Goal: Check status: Check status

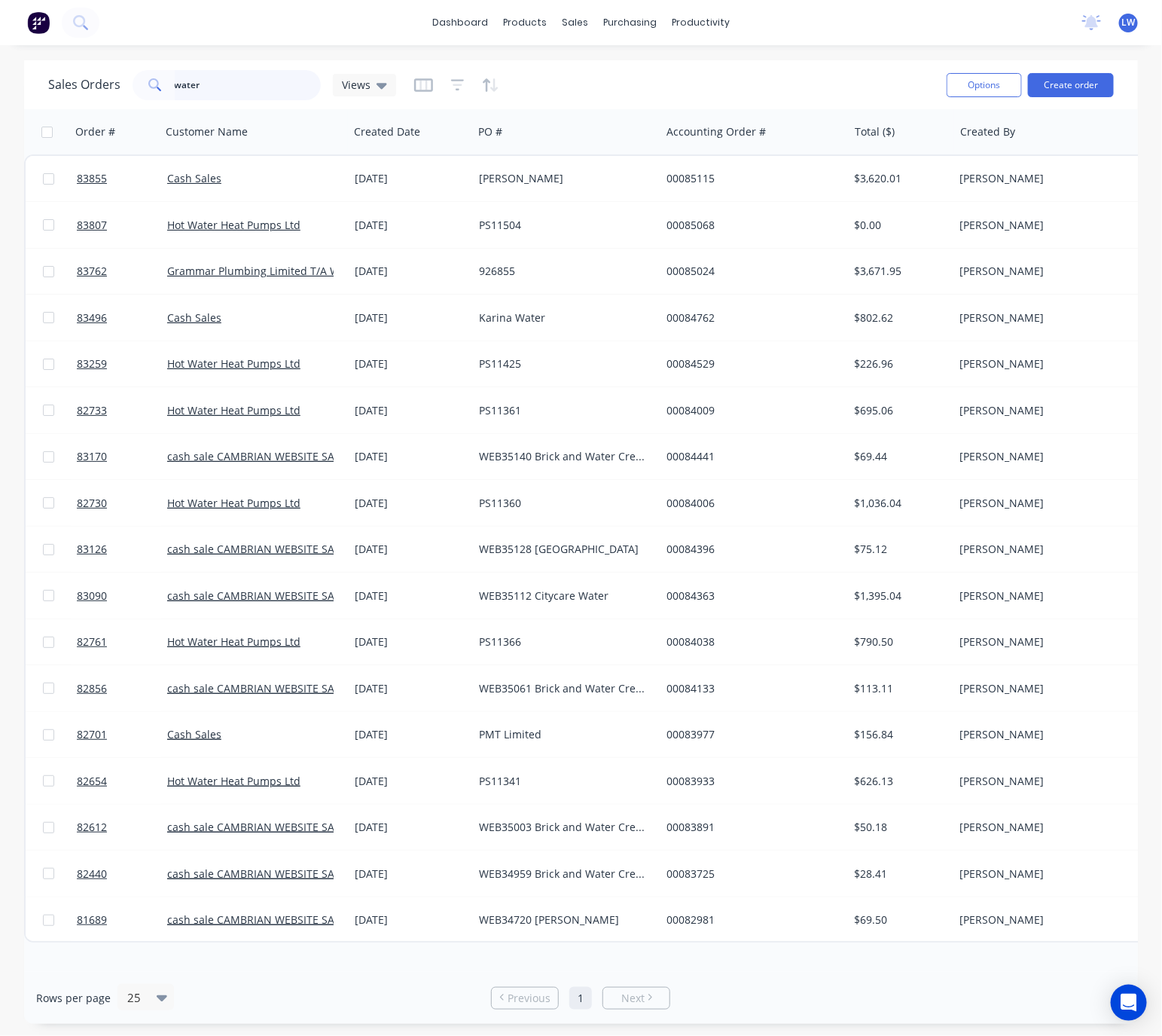
click at [226, 88] on input "water" at bounding box center [248, 85] width 147 height 30
type input "w"
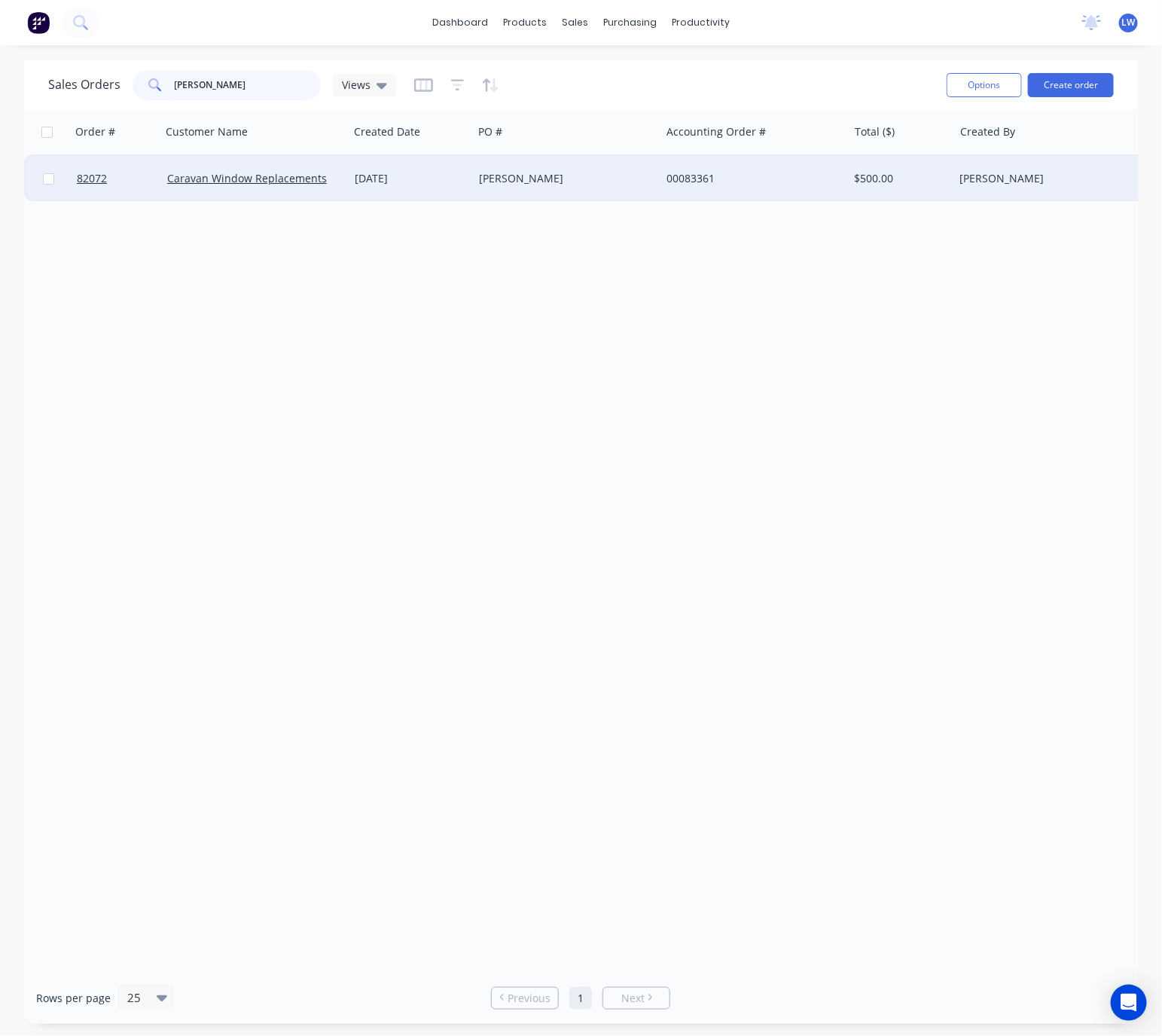
type input "john elley"
click at [574, 190] on div "John Elley" at bounding box center [567, 178] width 187 height 45
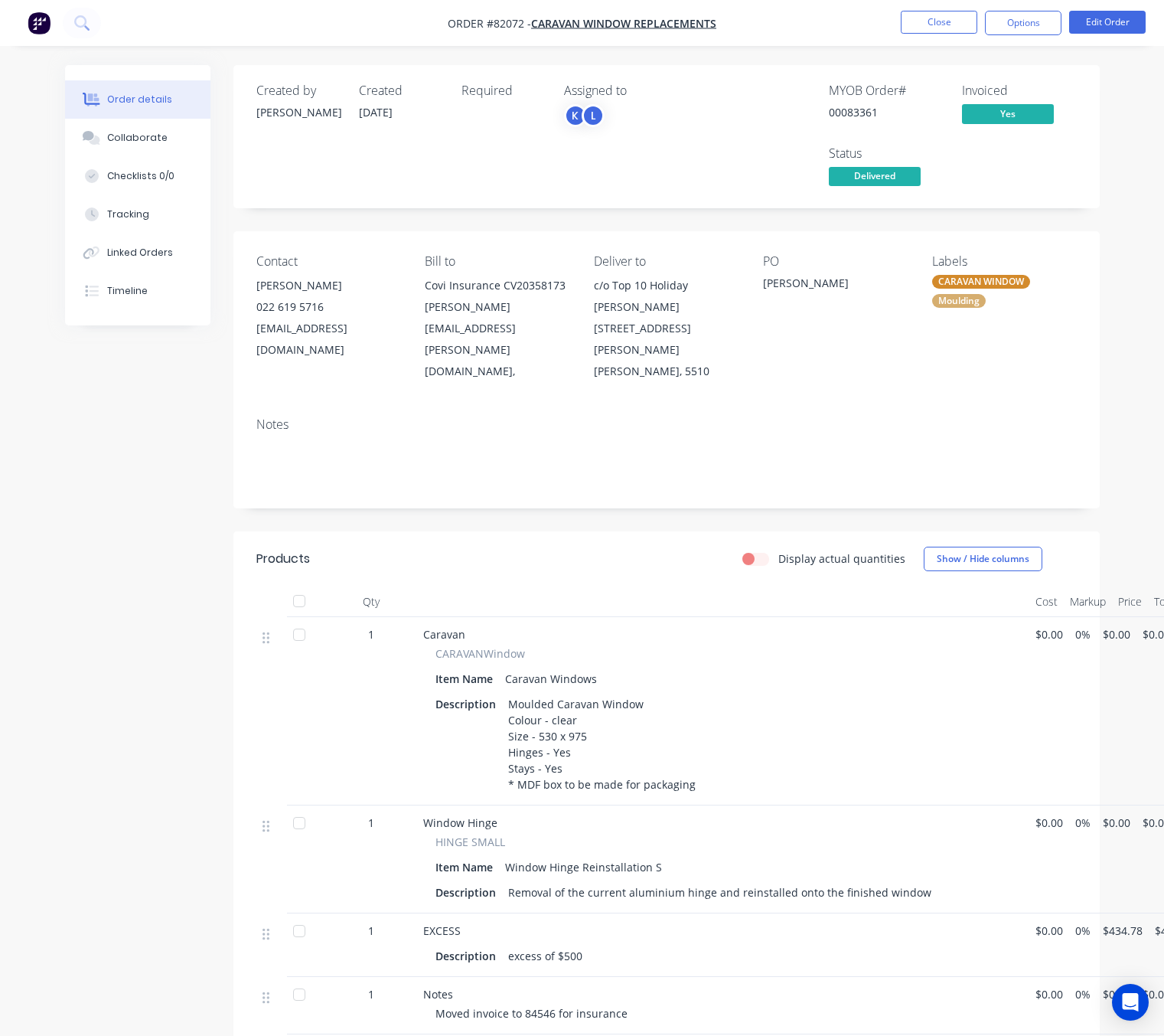
click at [104, 616] on div "Created by Jess Created 14/05/25 Required Assigned to K L MYOB Order # 00083361…" at bounding box center [582, 687] width 1035 height 1242
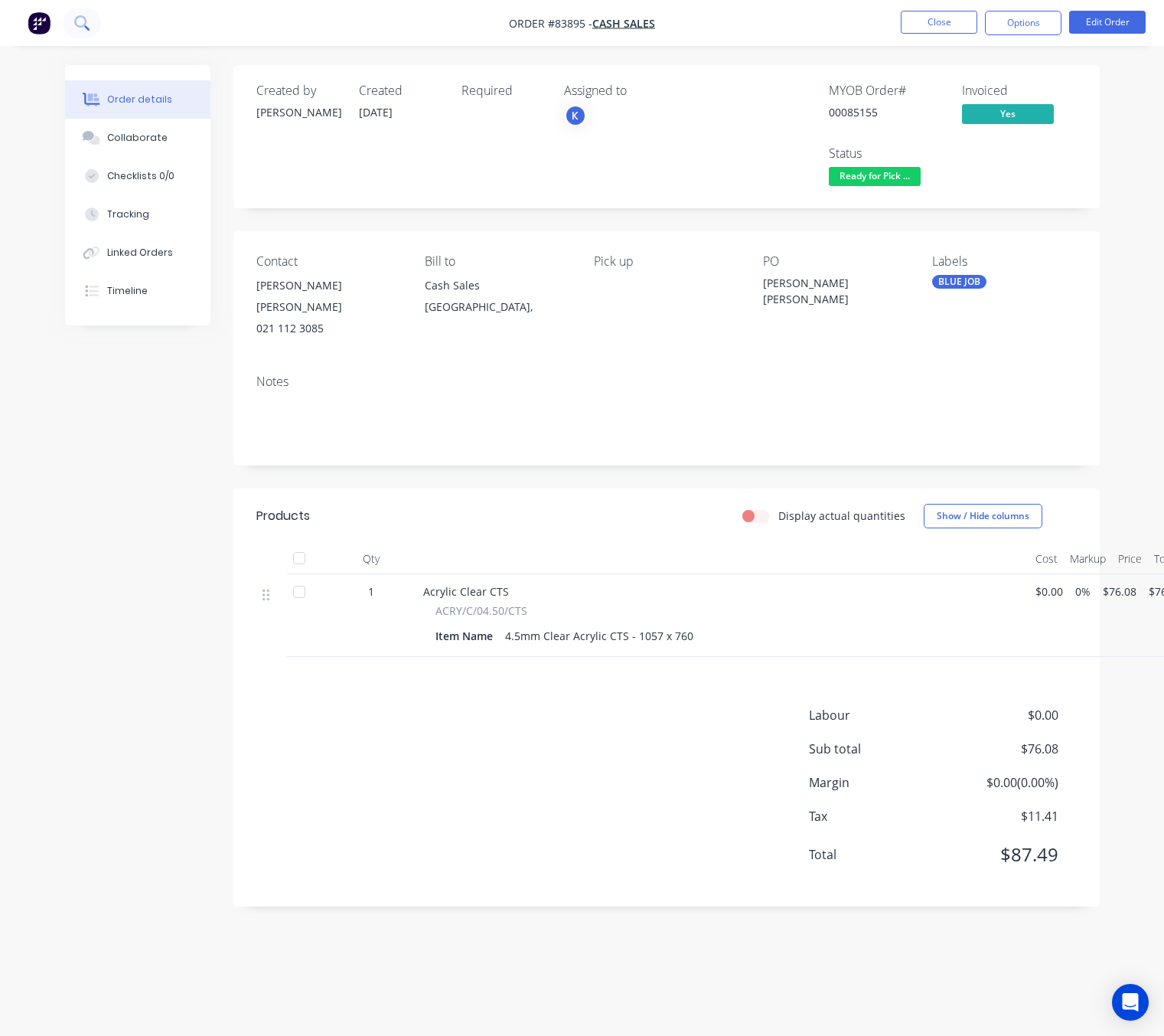
click at [81, 35] on button at bounding box center [82, 23] width 39 height 31
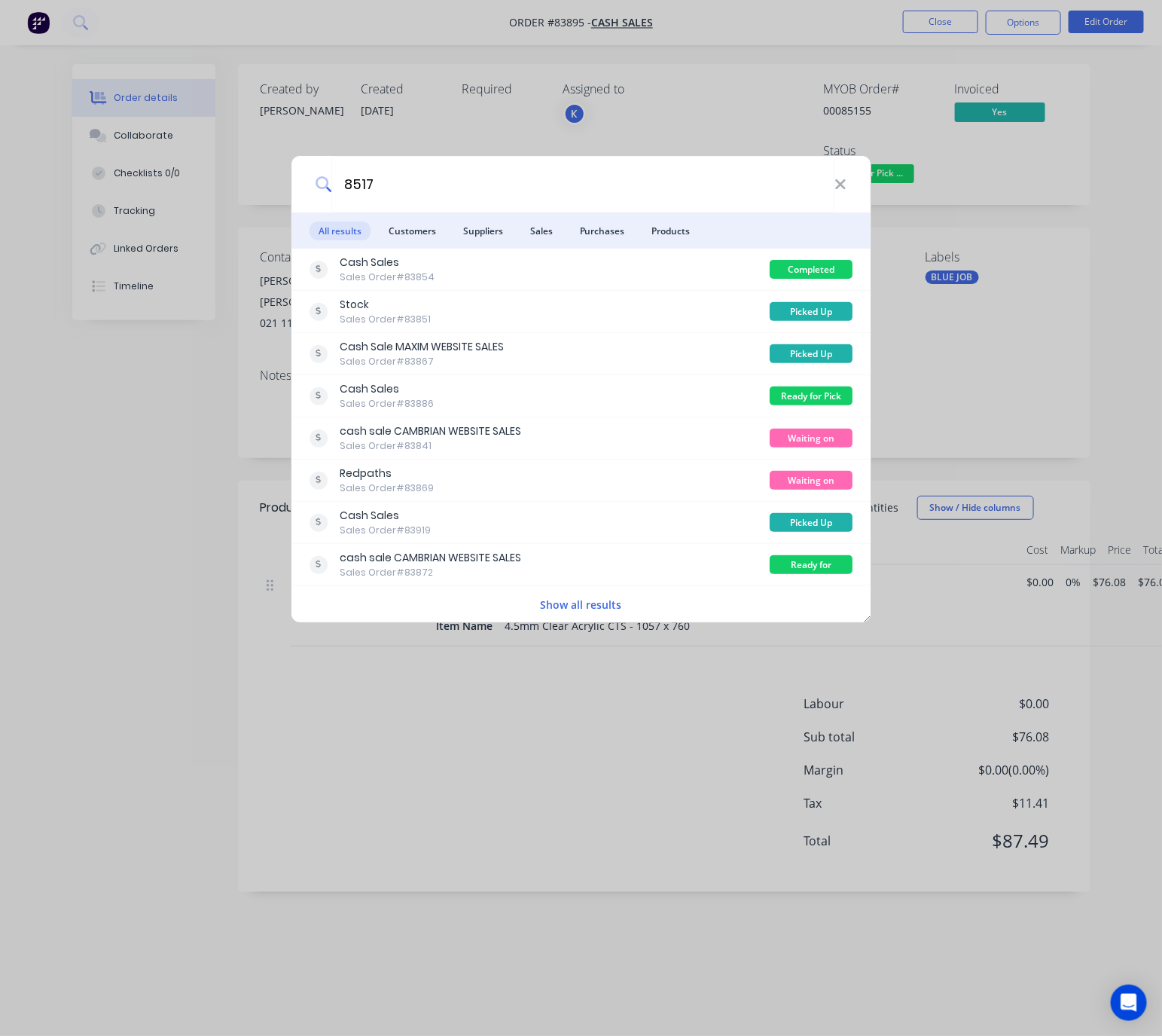
type input "85171"
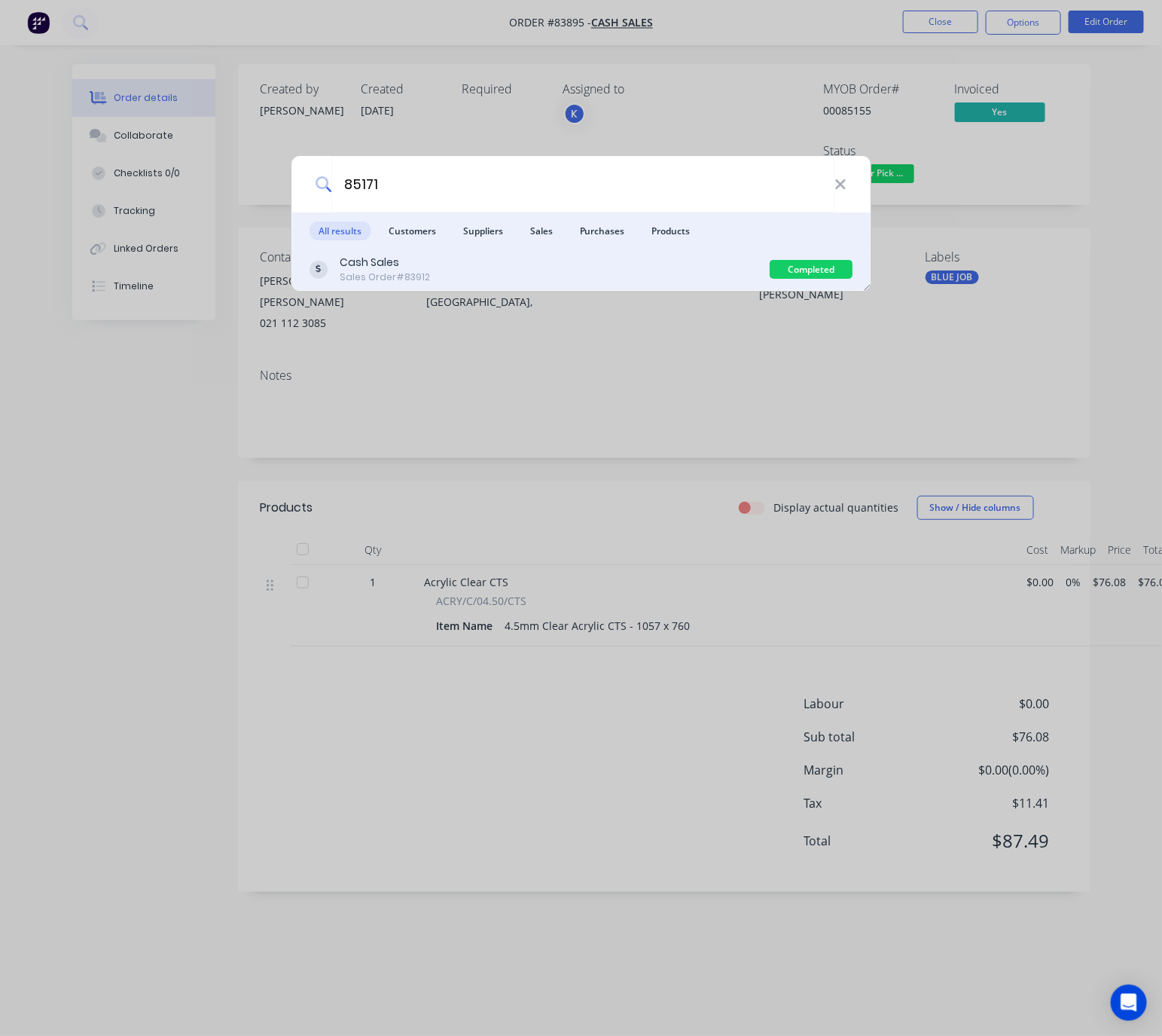
click at [533, 267] on div "Cash Sales Sales Order #83912" at bounding box center [540, 268] width 461 height 29
